Goal: Task Accomplishment & Management: Use online tool/utility

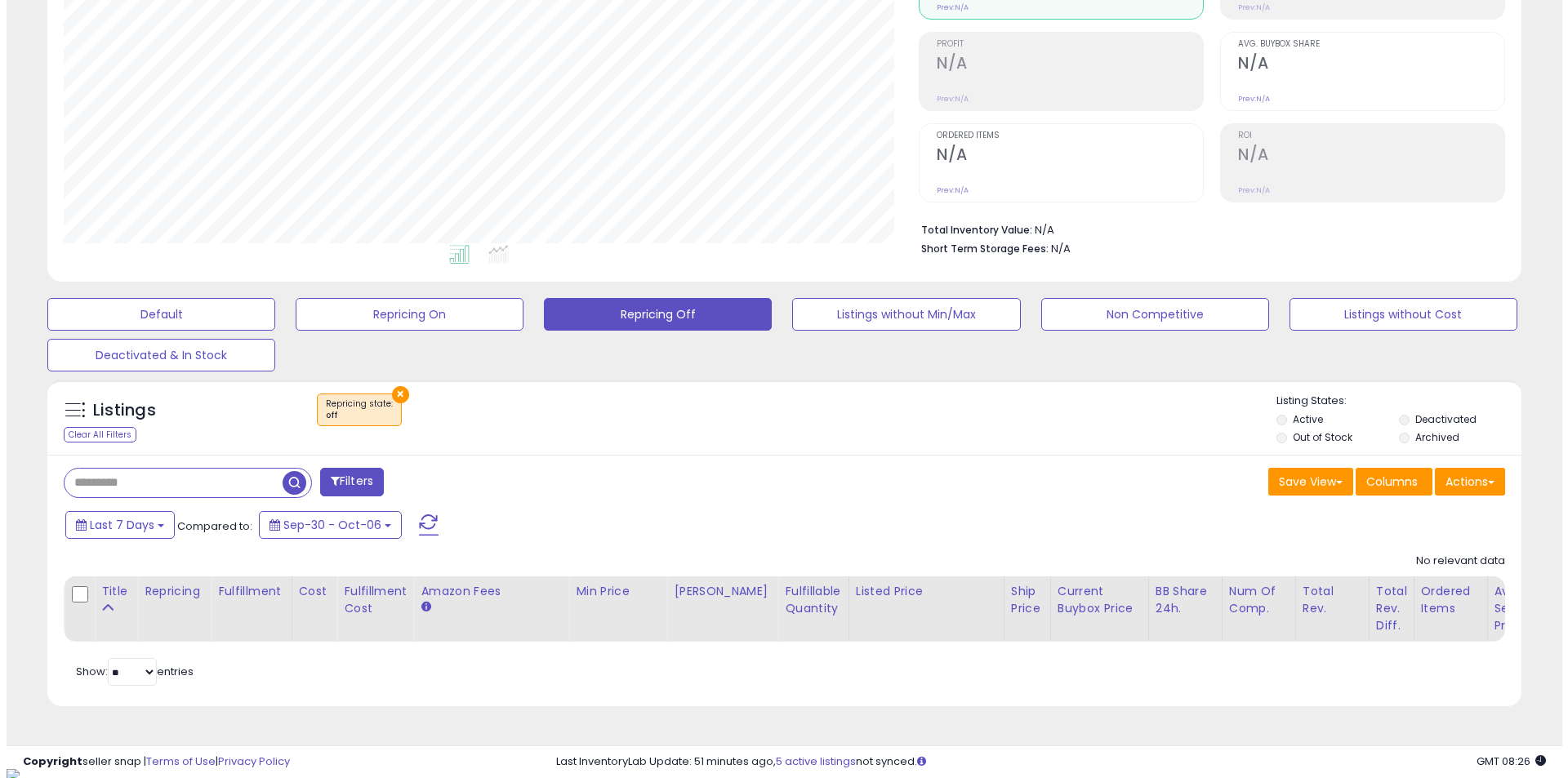
scroll to position [218, 0]
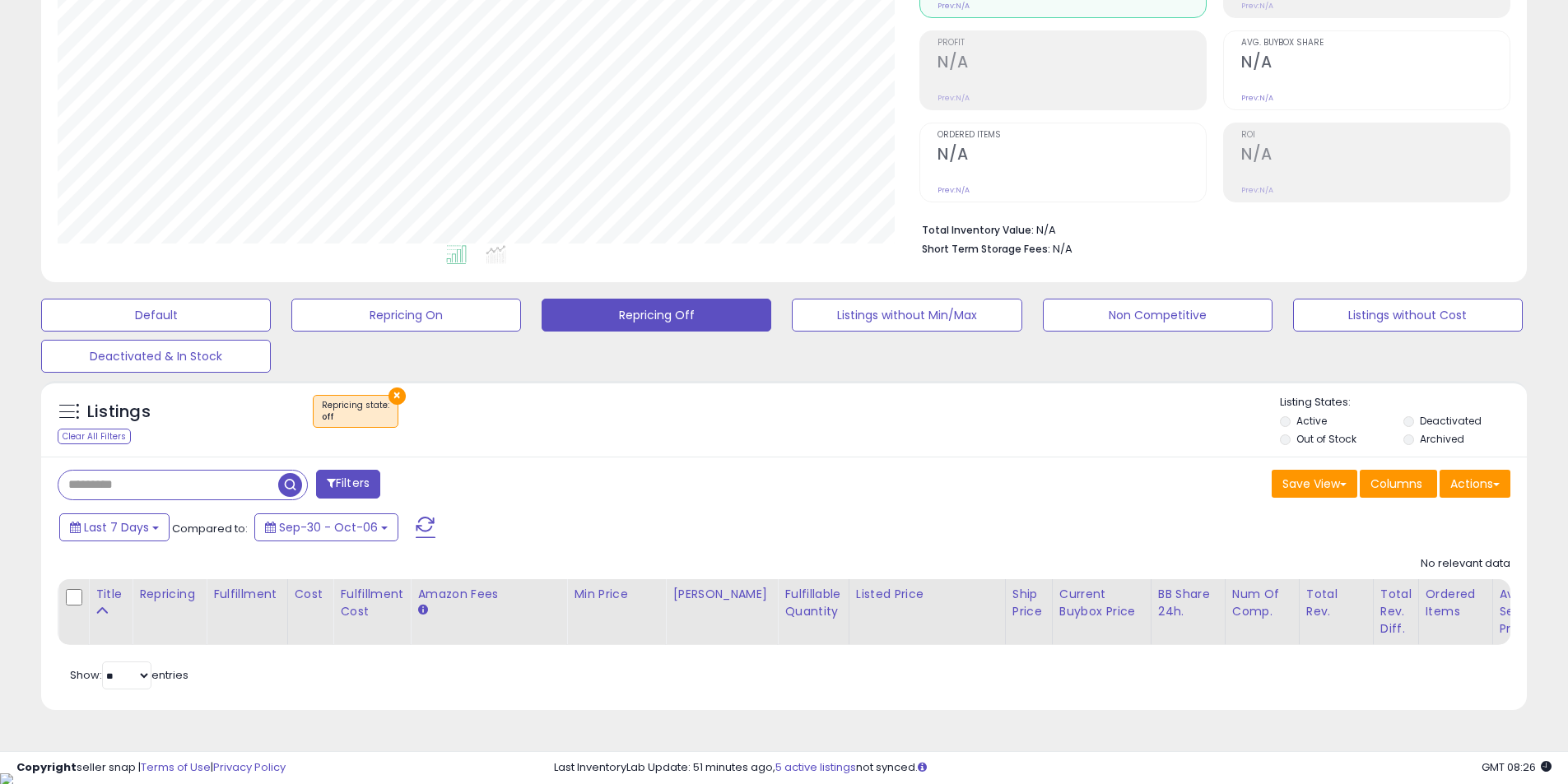
click at [395, 397] on button "×" at bounding box center [397, 396] width 18 height 18
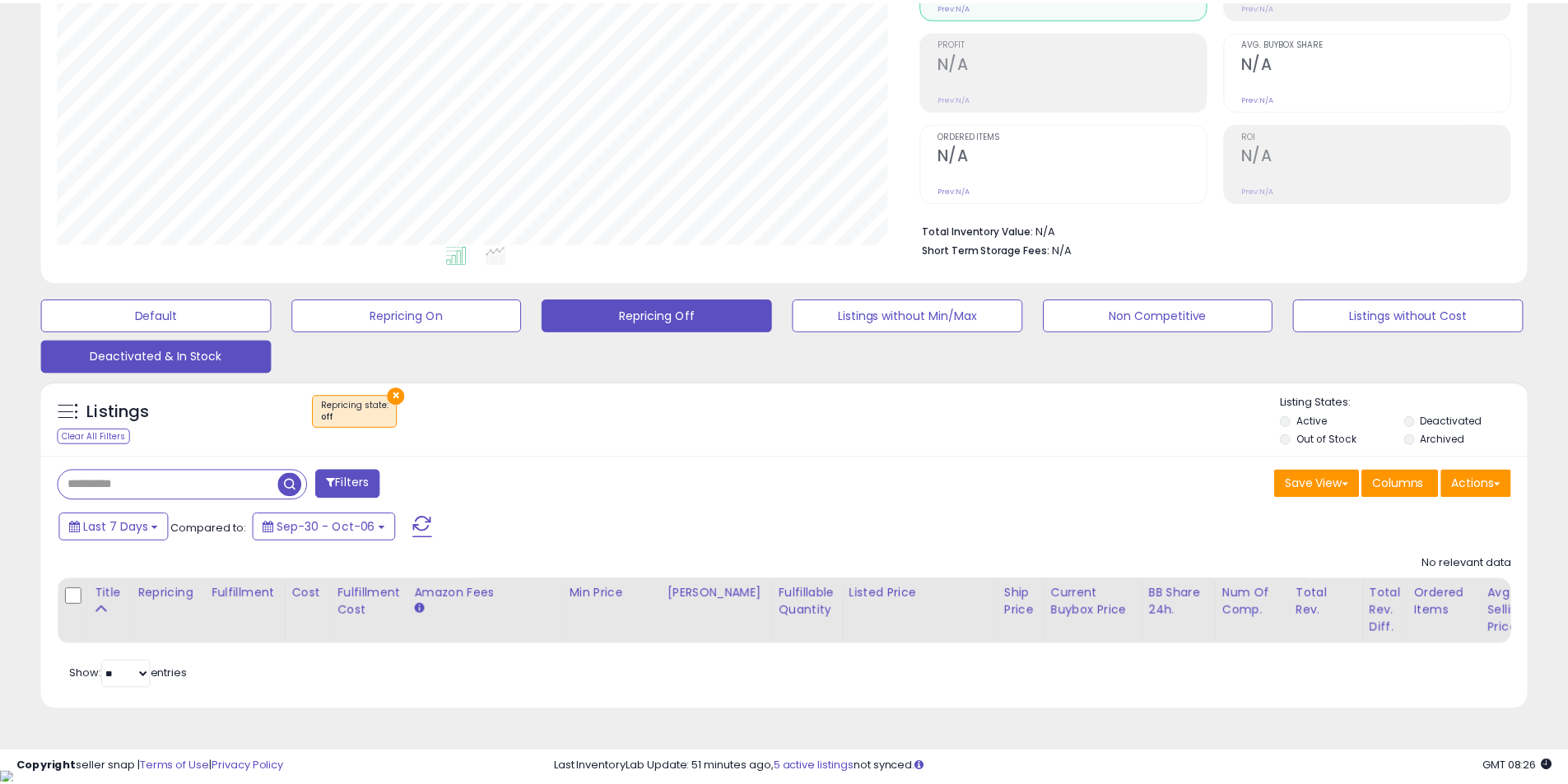
scroll to position [337, 869]
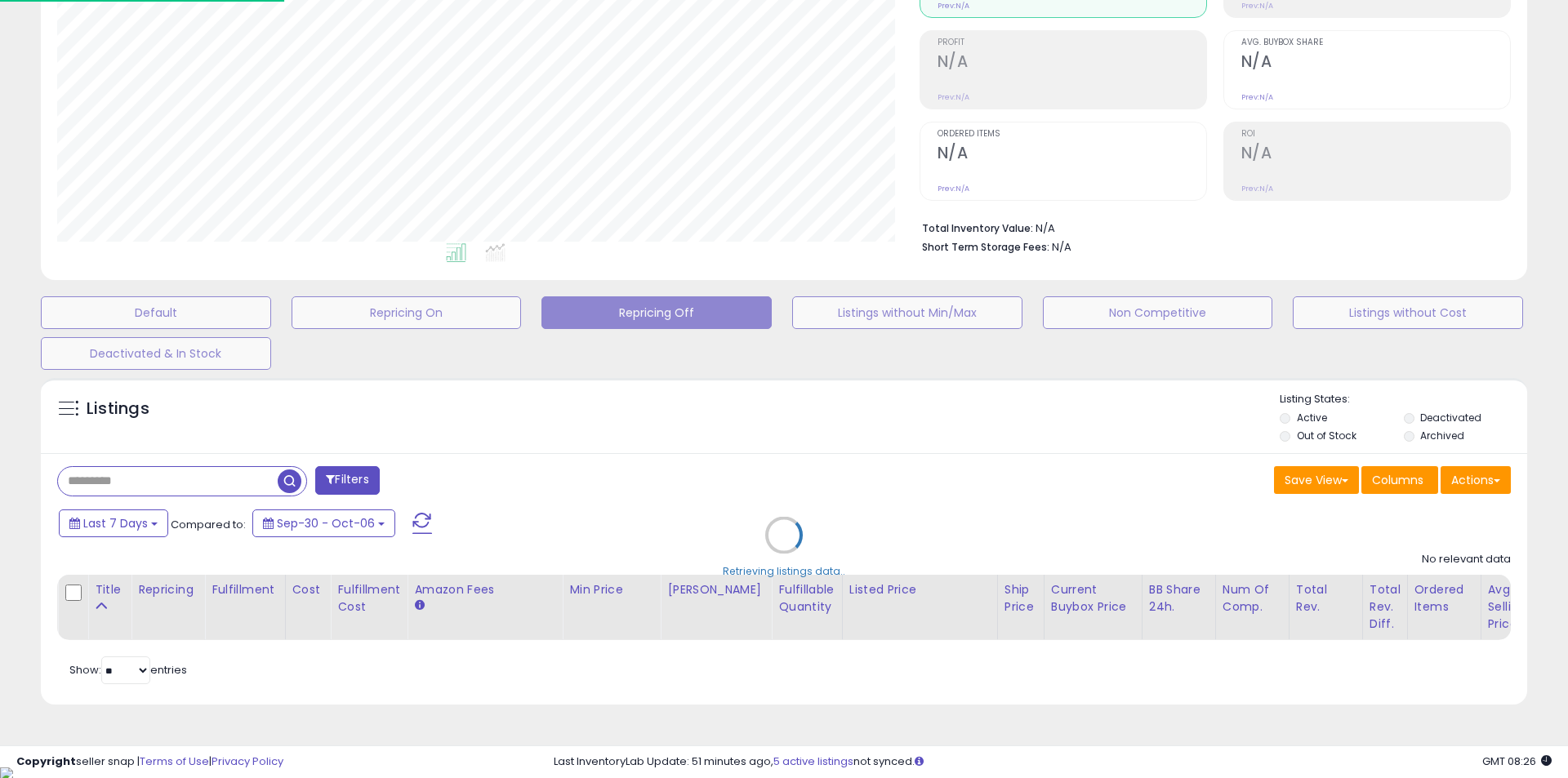
click at [225, 333] on div "Default Repricing On Repricing Off Listings without Min/Max Non Competitive Lis…" at bounding box center [784, 328] width 1528 height 81
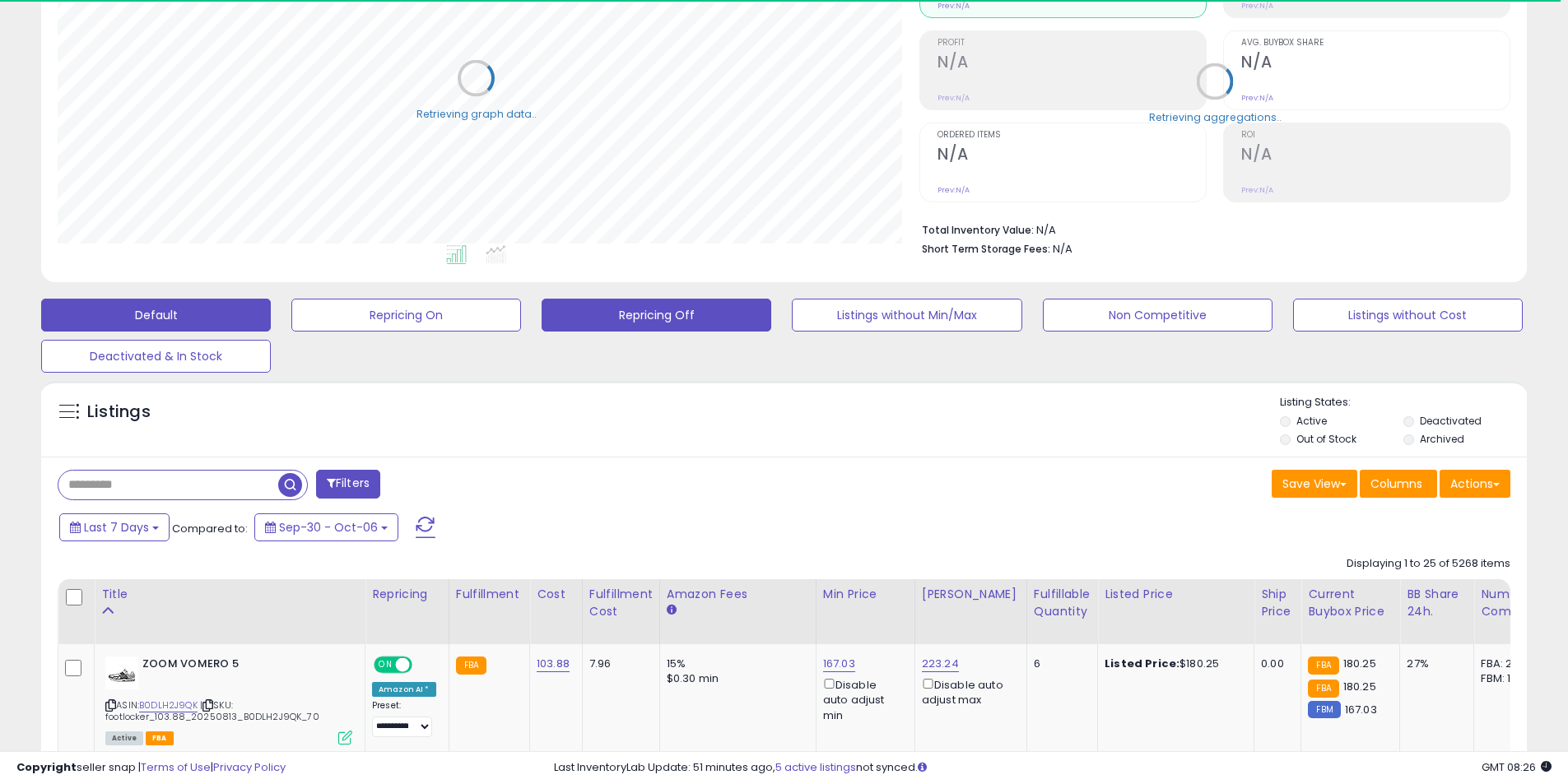
scroll to position [337, 861]
click at [228, 323] on button "Default" at bounding box center [156, 315] width 229 height 33
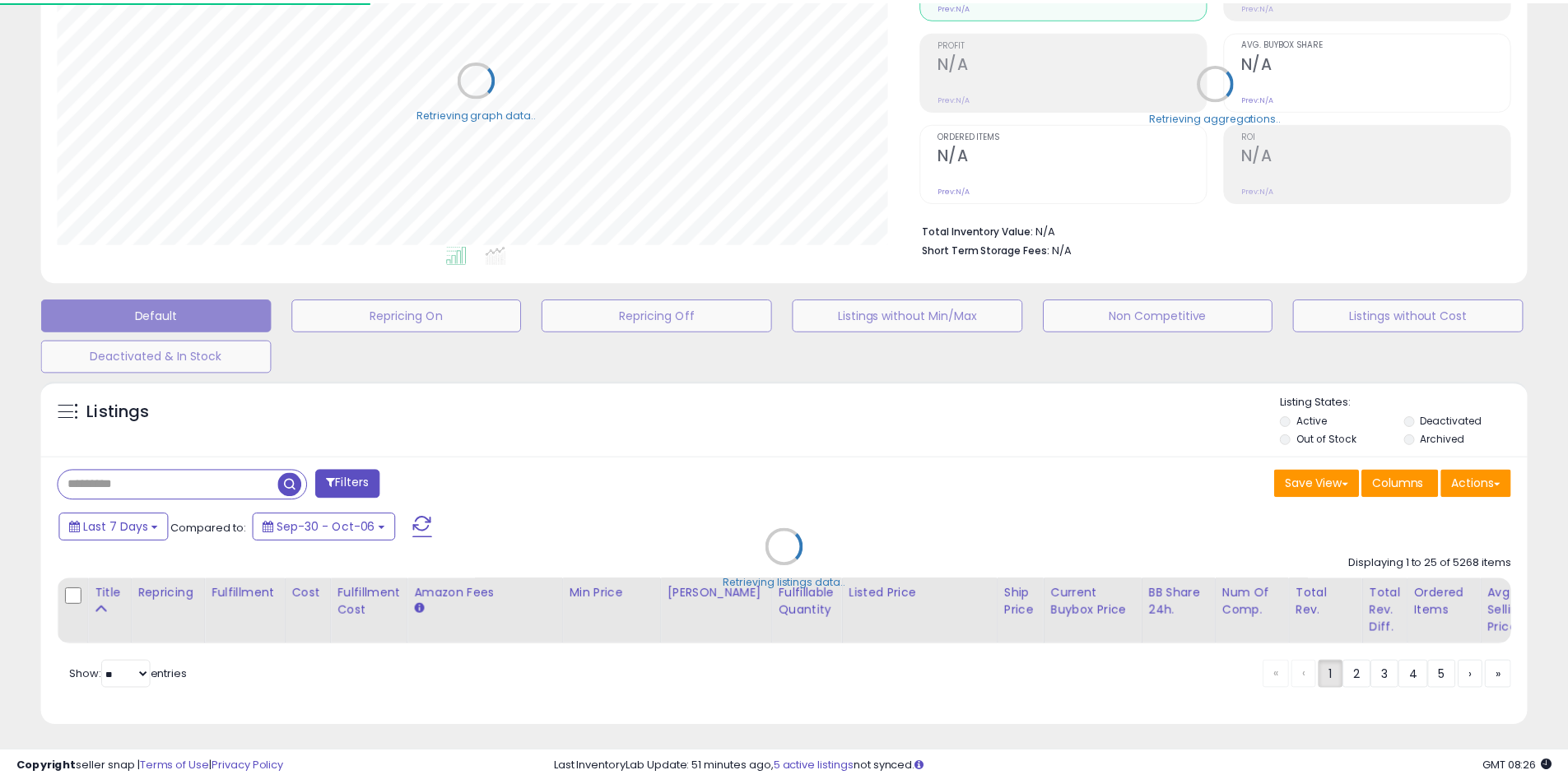
scroll to position [337, 869]
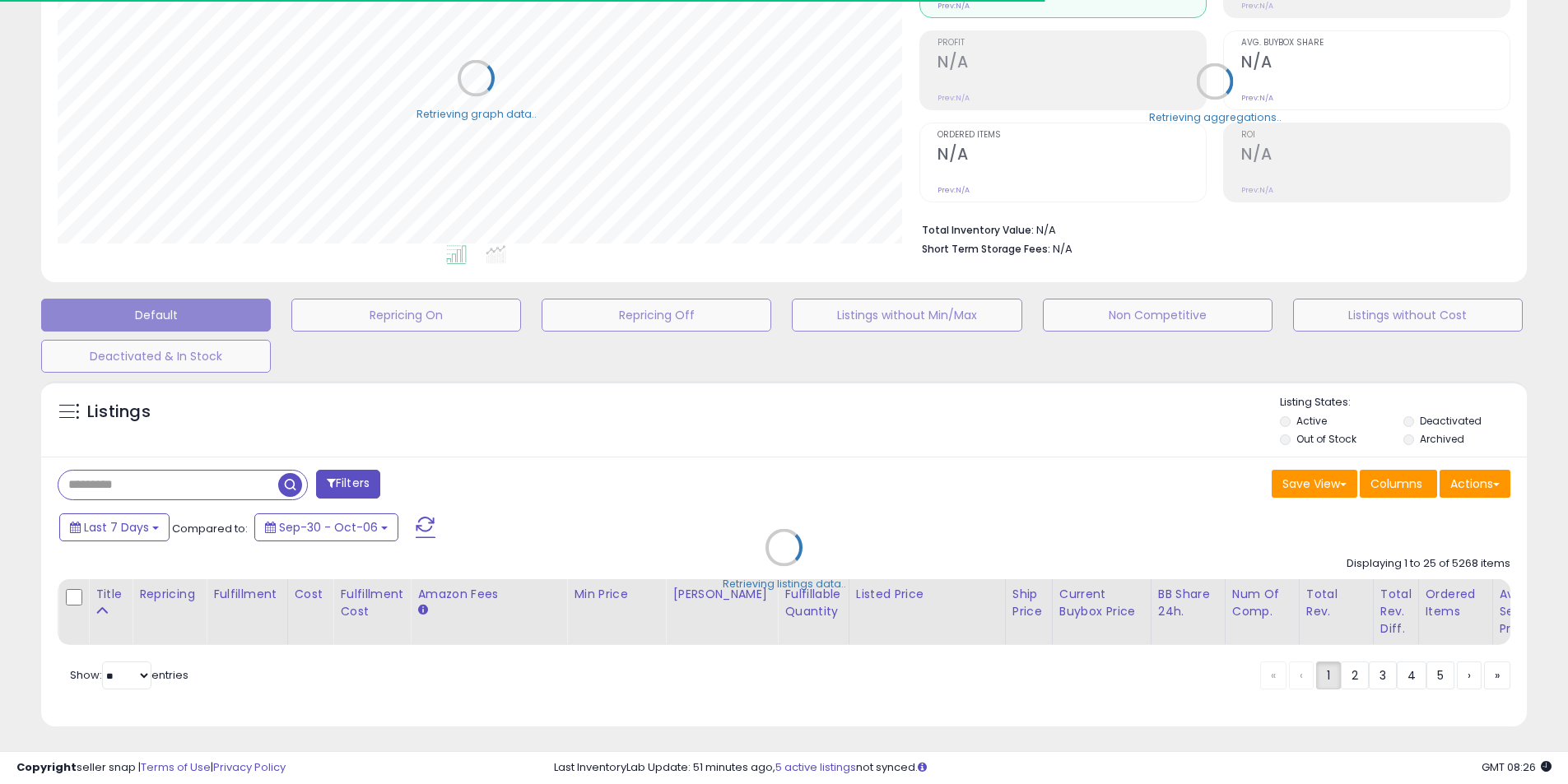
click at [1487, 488] on div "Retrieving listings data.." at bounding box center [783, 560] width 1510 height 374
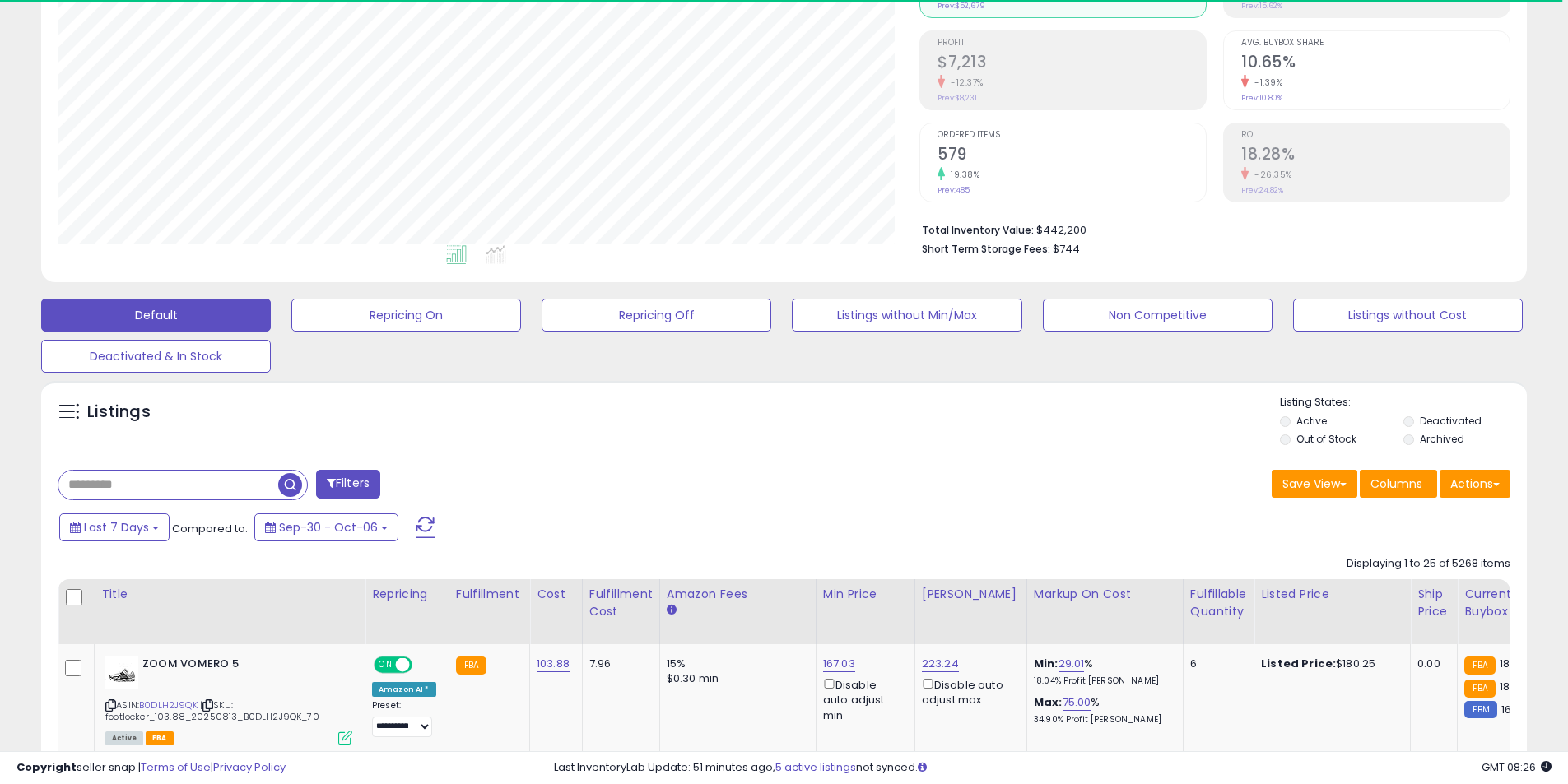
scroll to position [337, 861]
click at [1487, 495] on button "Actions" at bounding box center [1474, 484] width 71 height 28
click at [1409, 556] on link "Export Visible Columns" at bounding box center [1408, 560] width 181 height 26
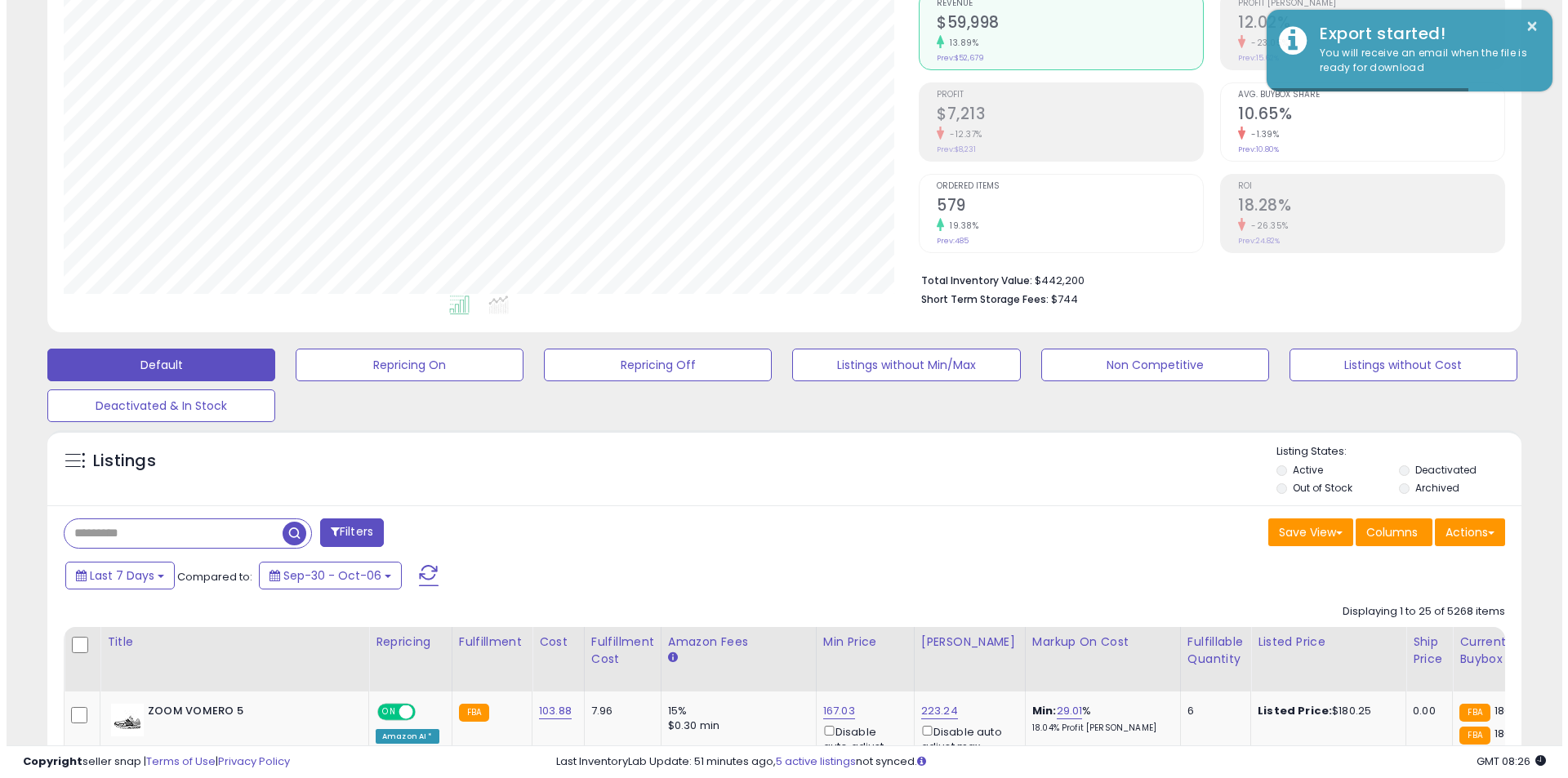
scroll to position [136, 0]
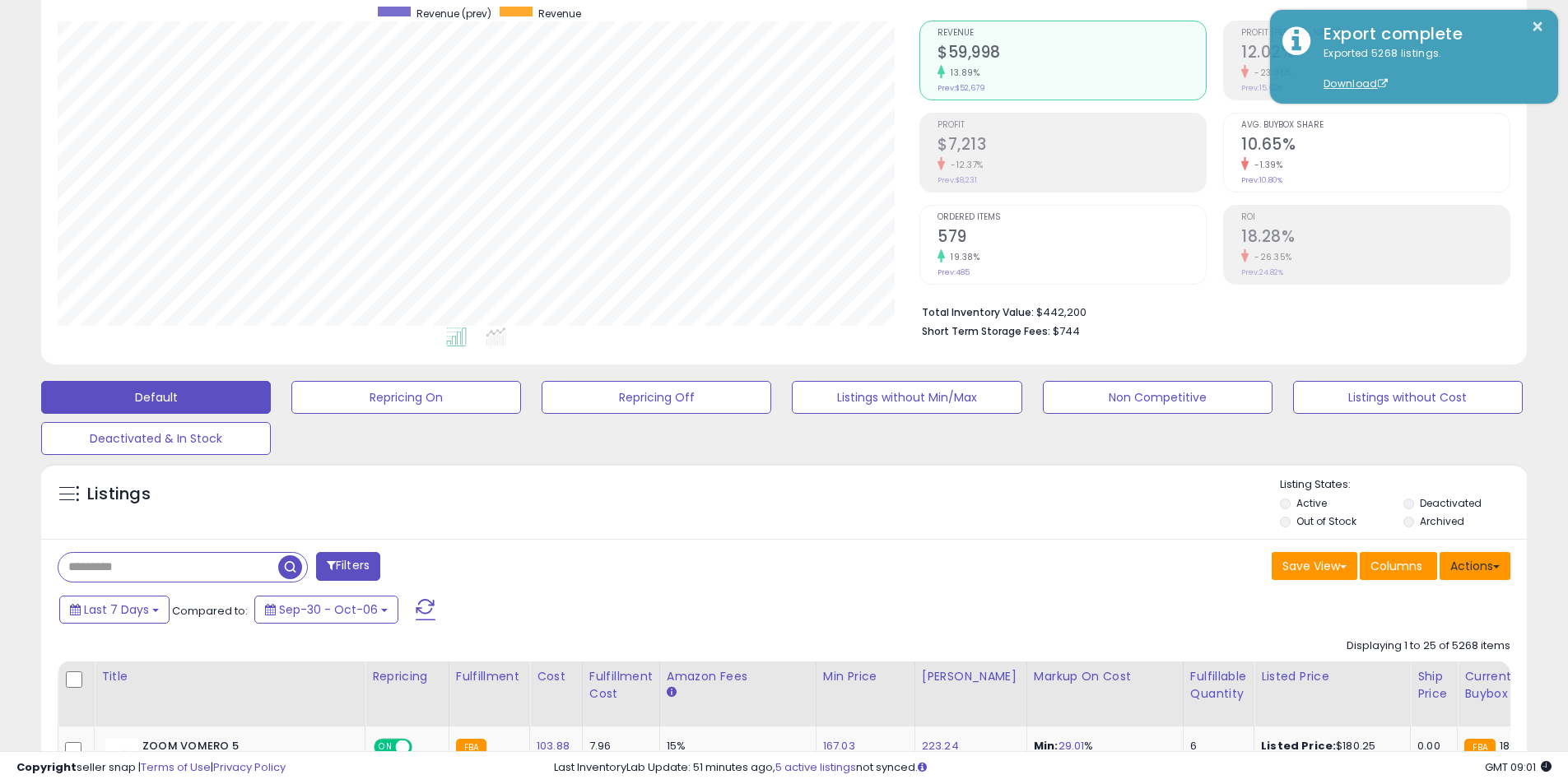
click at [1469, 573] on button "Actions" at bounding box center [1474, 566] width 71 height 28
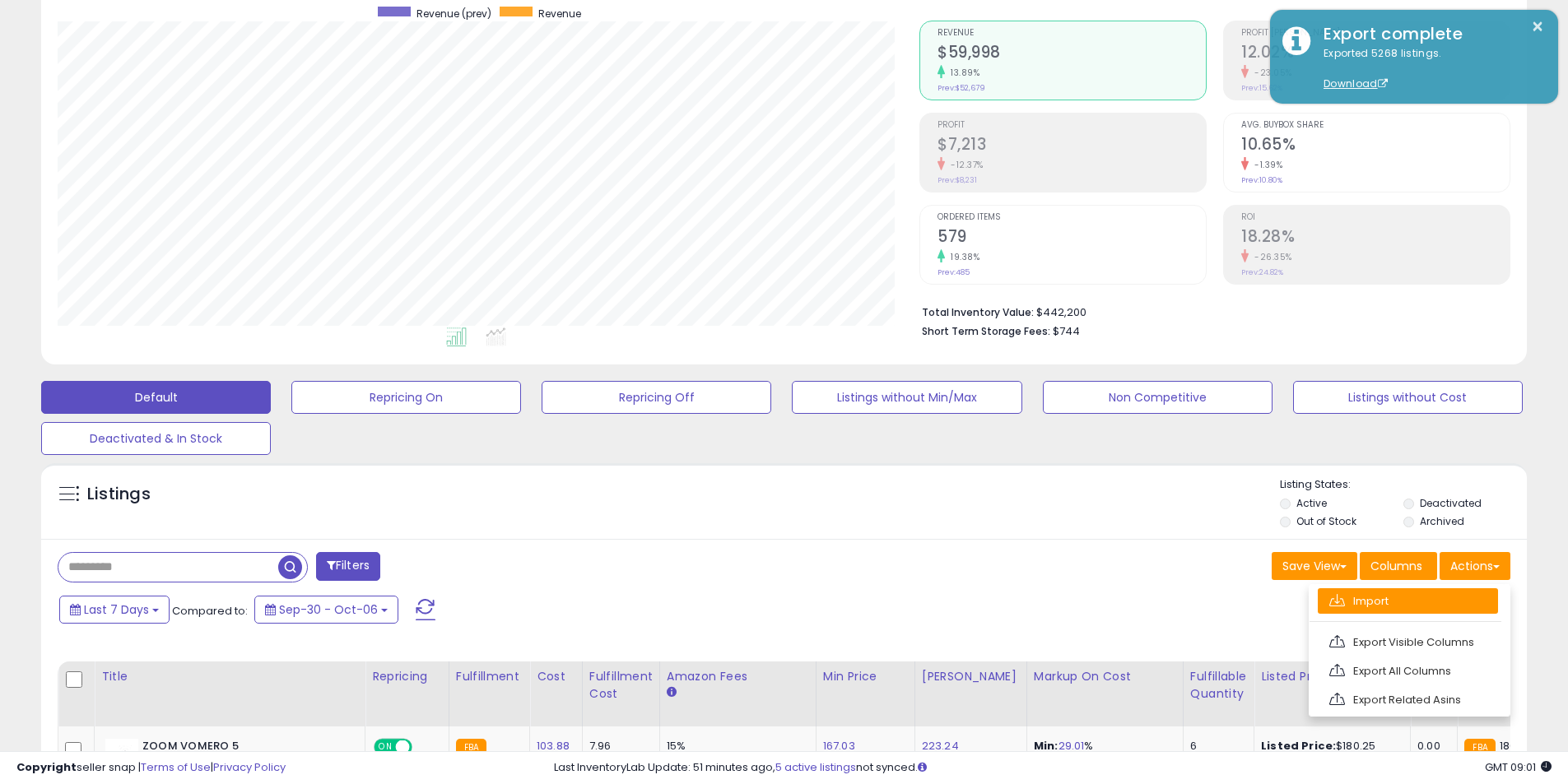
click at [1443, 605] on link "Import" at bounding box center [1408, 602] width 181 height 26
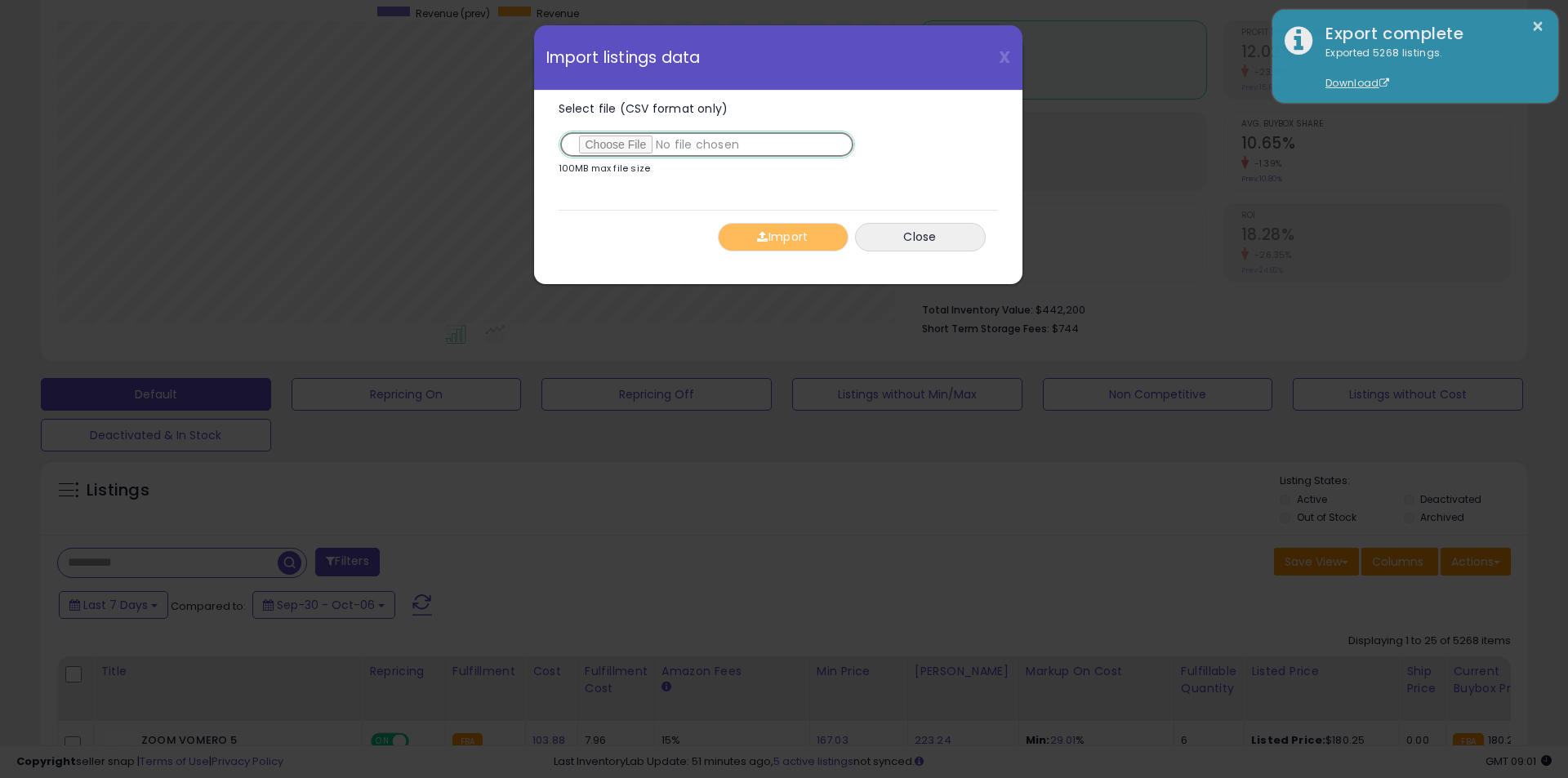
click at [632, 149] on input "Select file (CSV format only)" at bounding box center [707, 144] width 296 height 27
type input "**********"
drag, startPoint x: 741, startPoint y: 233, endPoint x: 769, endPoint y: 275, distance: 50.5
click at [741, 232] on button "Import" at bounding box center [783, 237] width 131 height 28
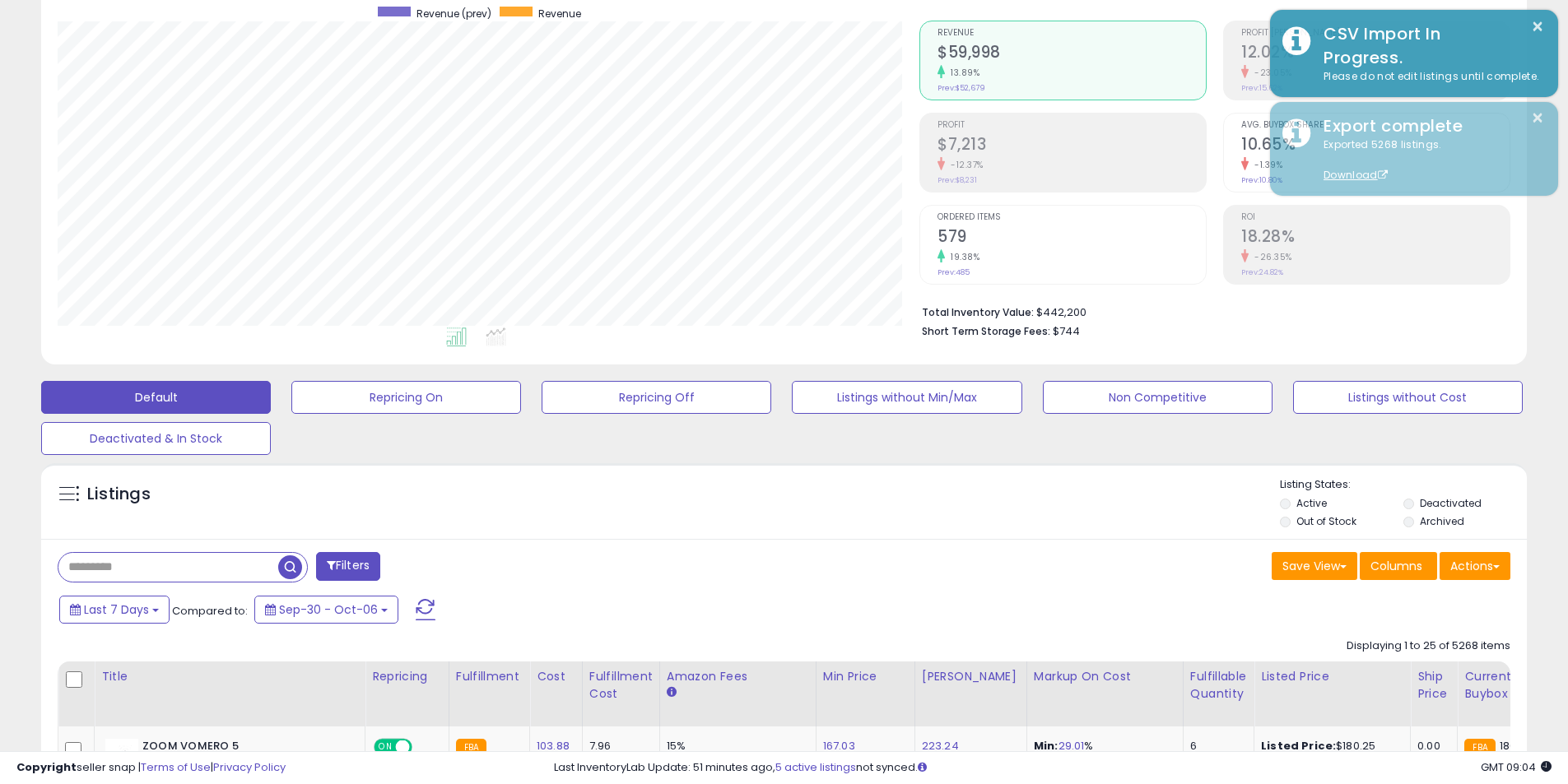
scroll to position [822660, 822136]
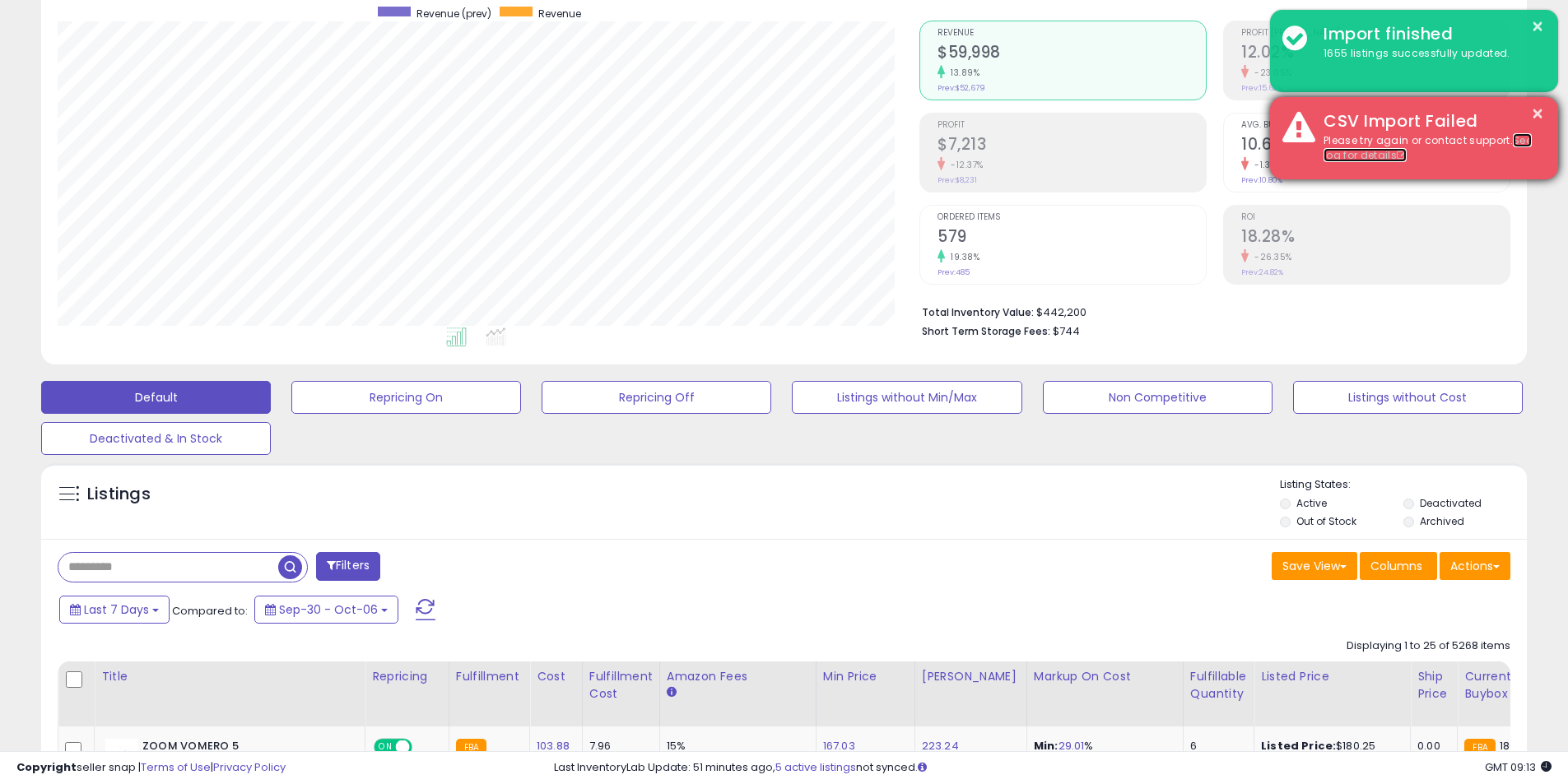
click at [1525, 143] on link "See log for details" at bounding box center [1427, 148] width 208 height 29
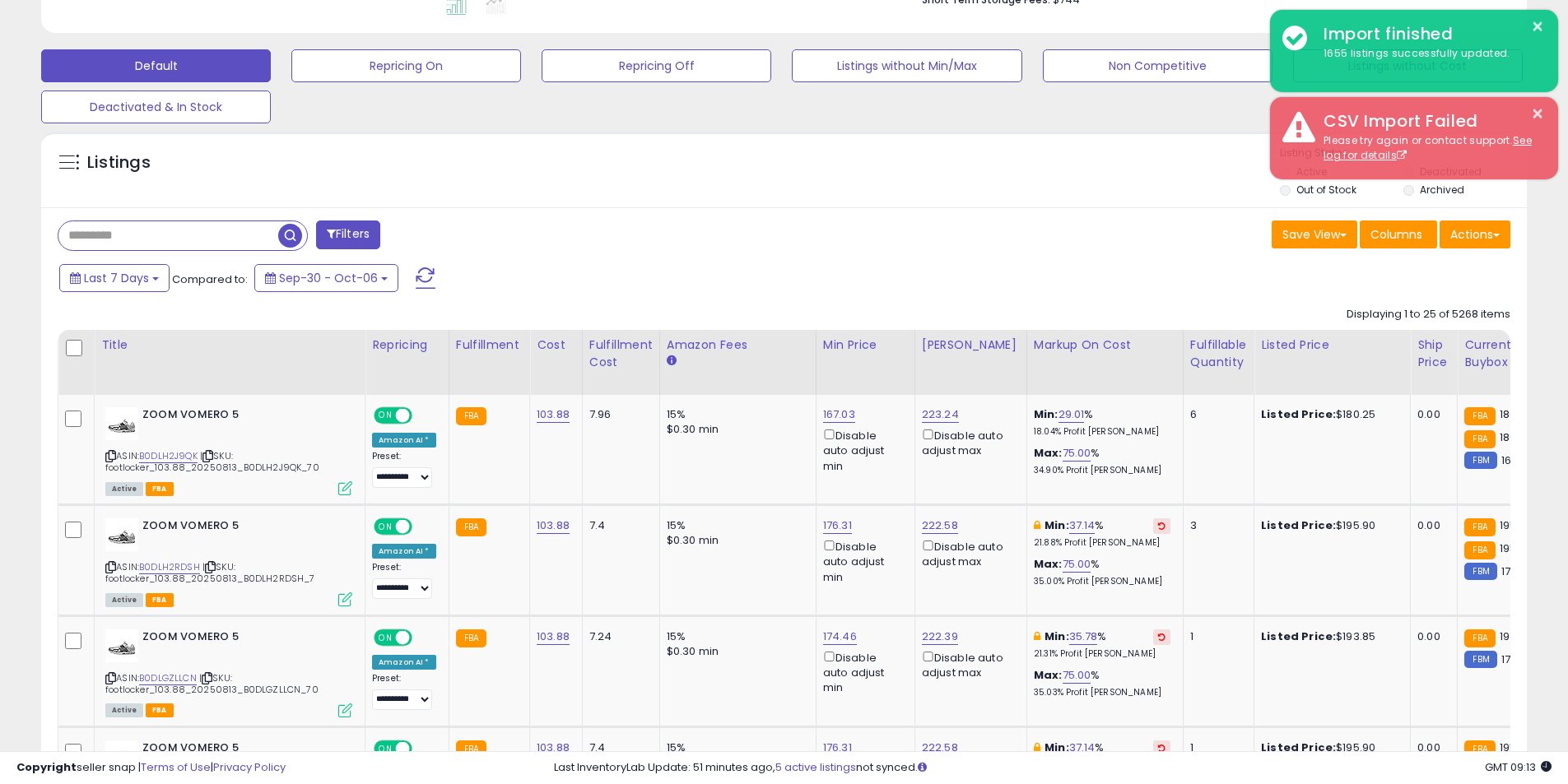
scroll to position [467, 0]
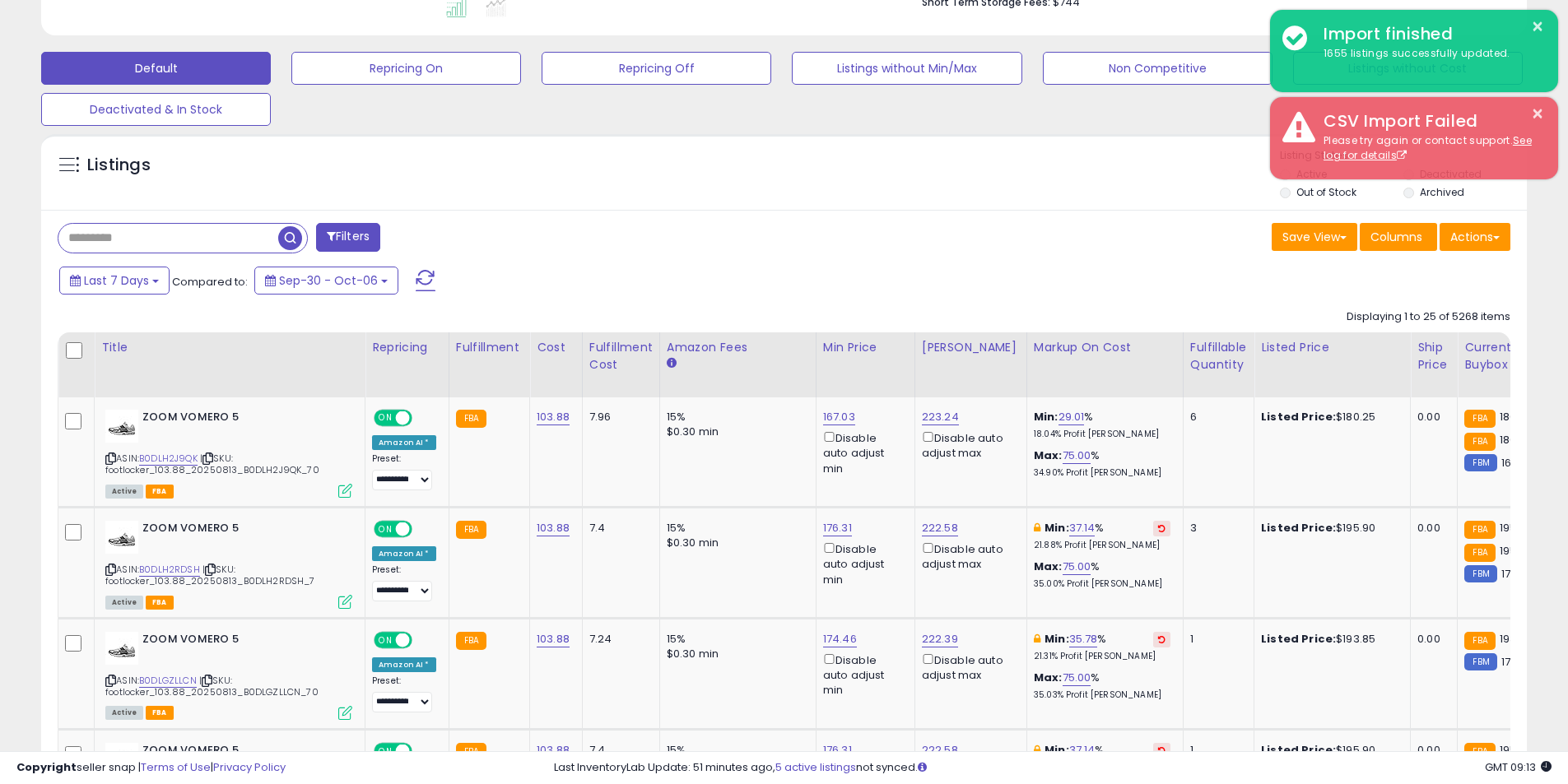
click at [882, 281] on div "Last 7 Days Compared to: Sep-30 - Oct-06" at bounding box center [600, 283] width 1090 height 37
